Goal: Find specific page/section: Find specific page/section

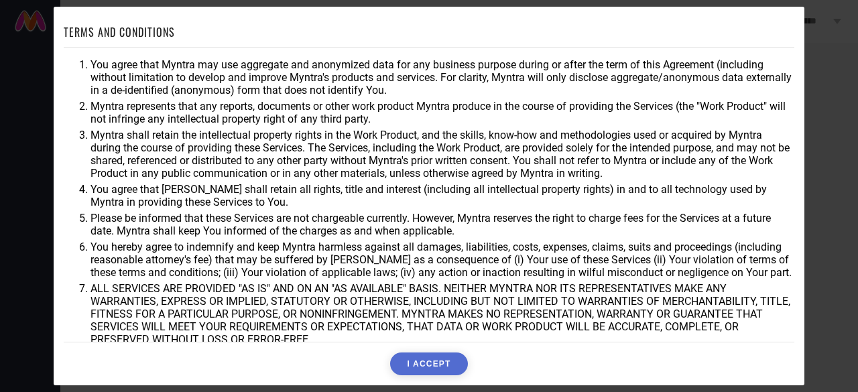
click at [426, 358] on button "I ACCEPT" at bounding box center [428, 364] width 77 height 23
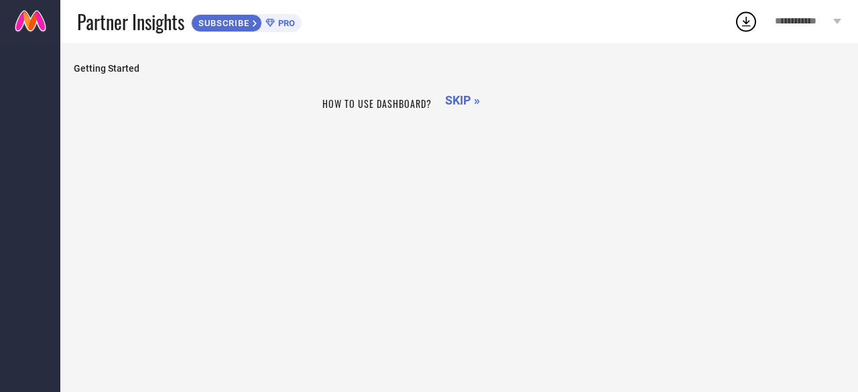
click at [426, 358] on div "Getting Started How to use dashboard? SKIP »" at bounding box center [459, 264] width 798 height 443
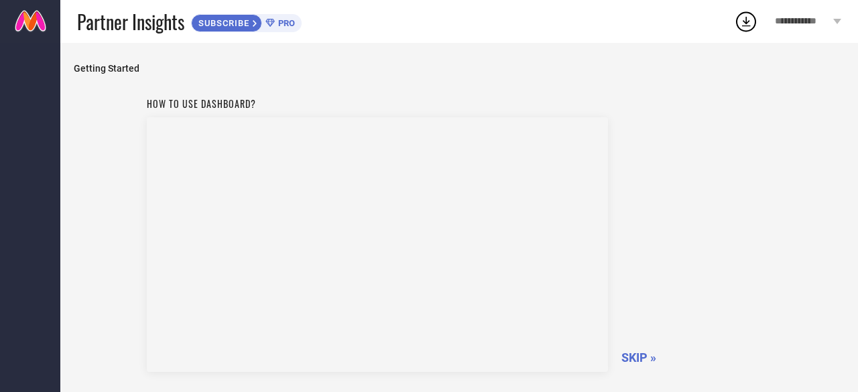
click at [634, 357] on span "SKIP »" at bounding box center [639, 358] width 35 height 14
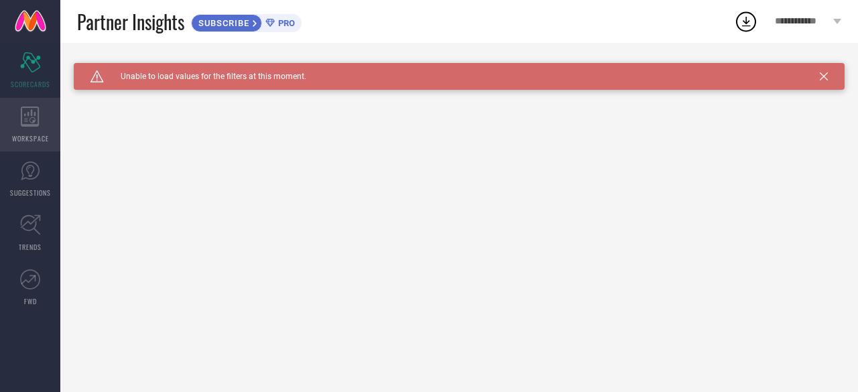
click at [25, 124] on icon at bounding box center [30, 117] width 18 height 20
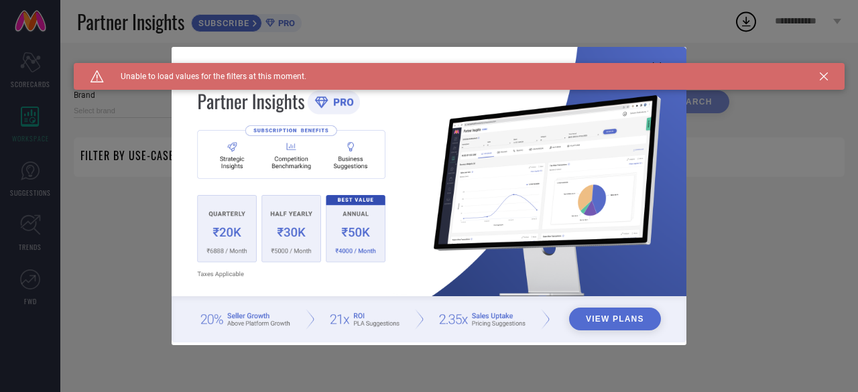
type input "1 STOP FASHION"
type input "All"
